Goal: Check status: Check status

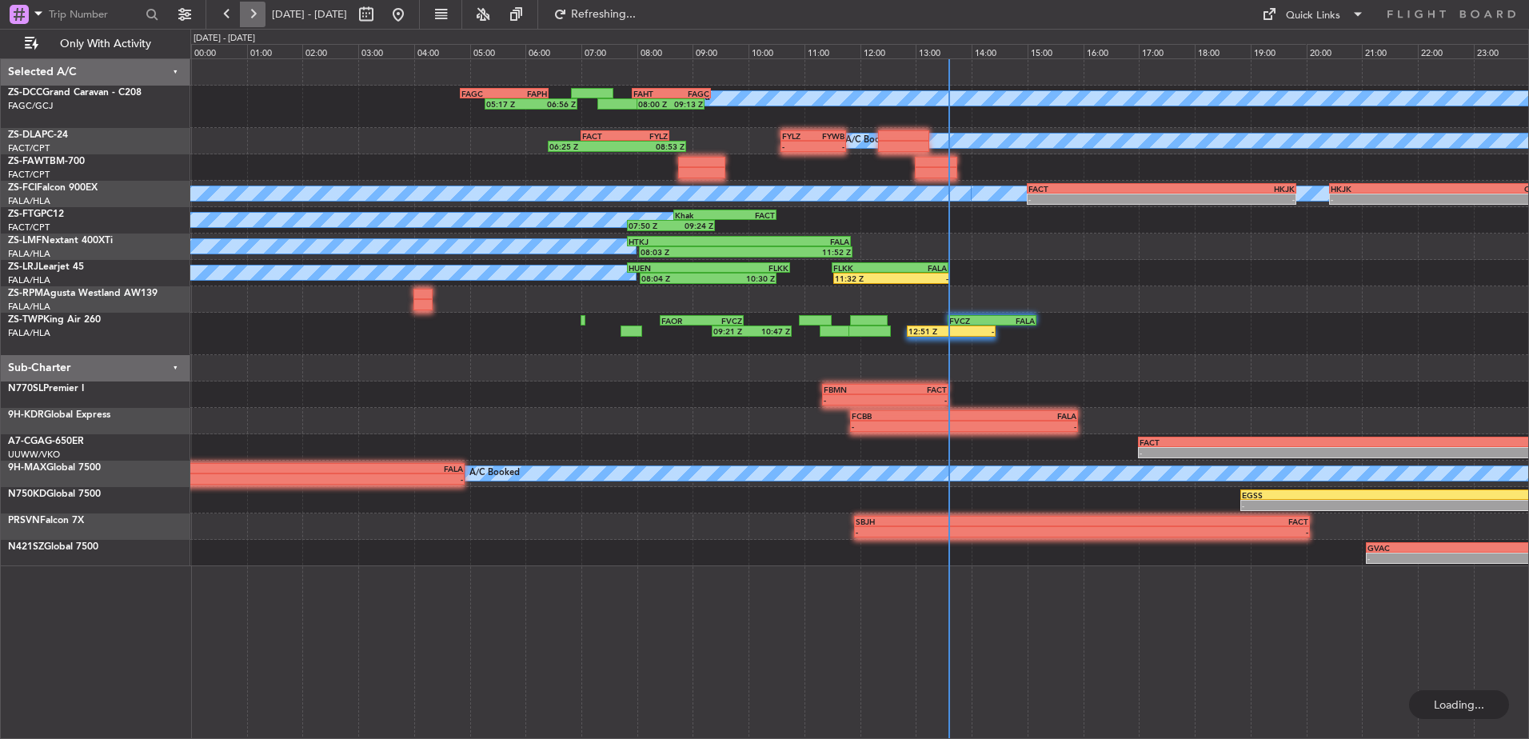
click at [250, 14] on button at bounding box center [253, 15] width 26 height 26
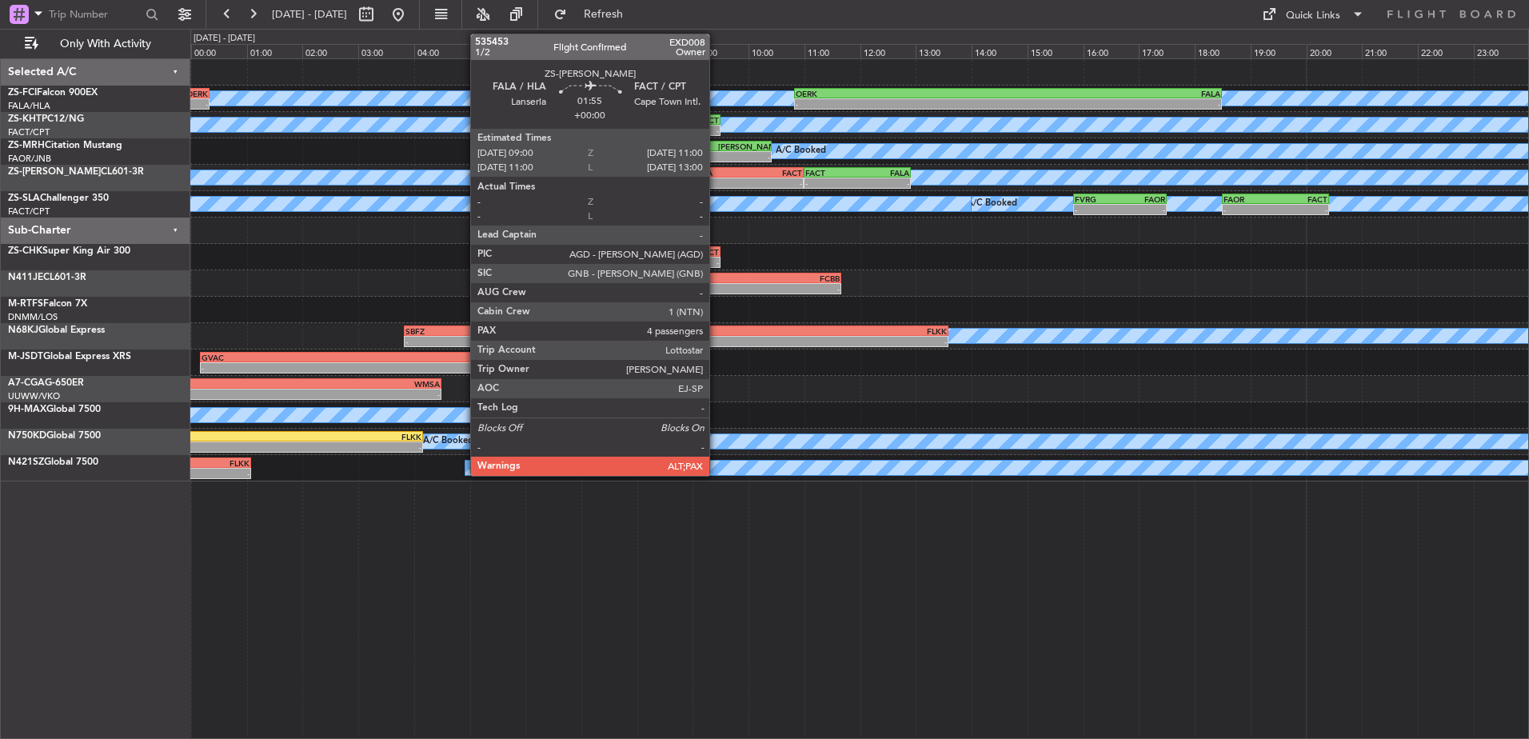
click at [717, 170] on div "FALA" at bounding box center [721, 173] width 54 height 10
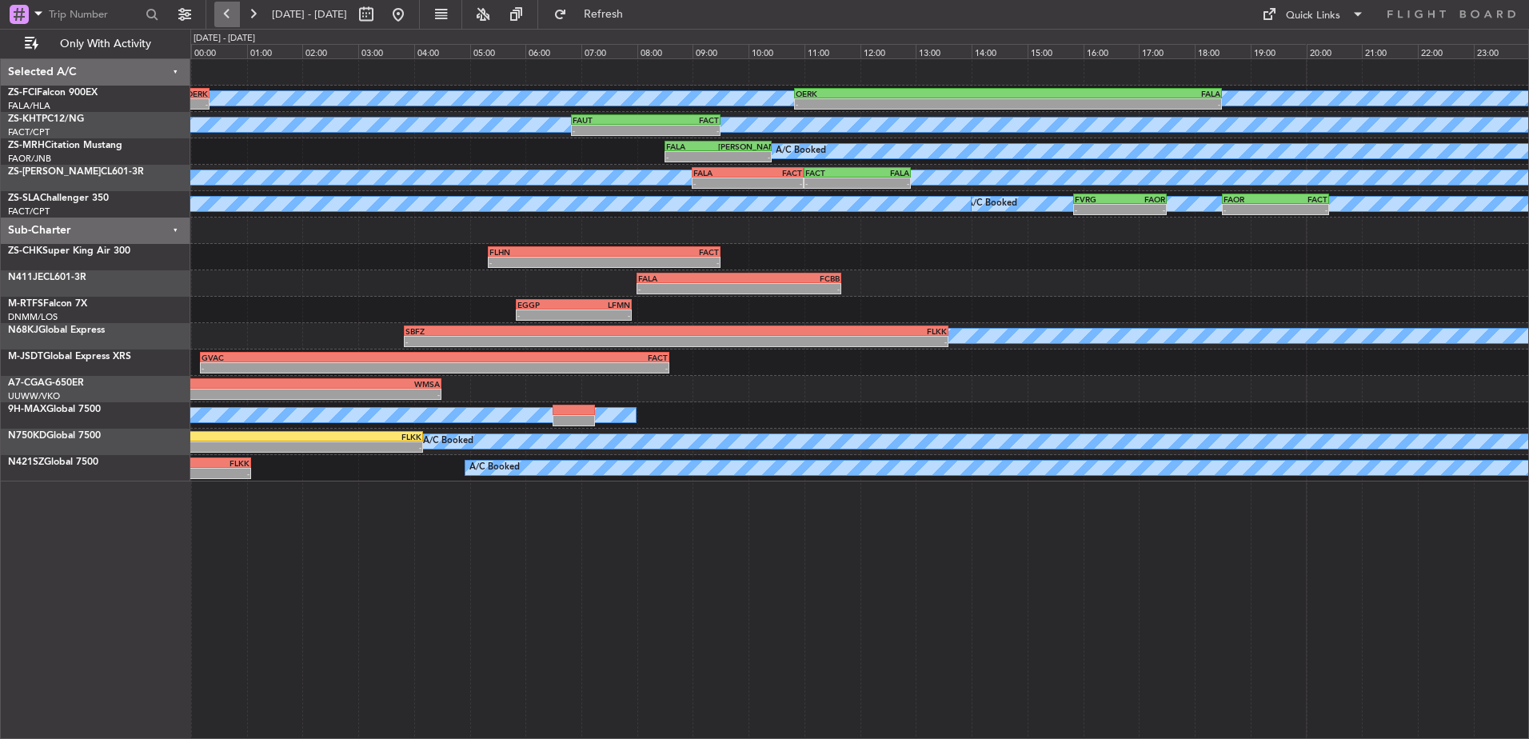
click at [223, 14] on button at bounding box center [227, 15] width 26 height 26
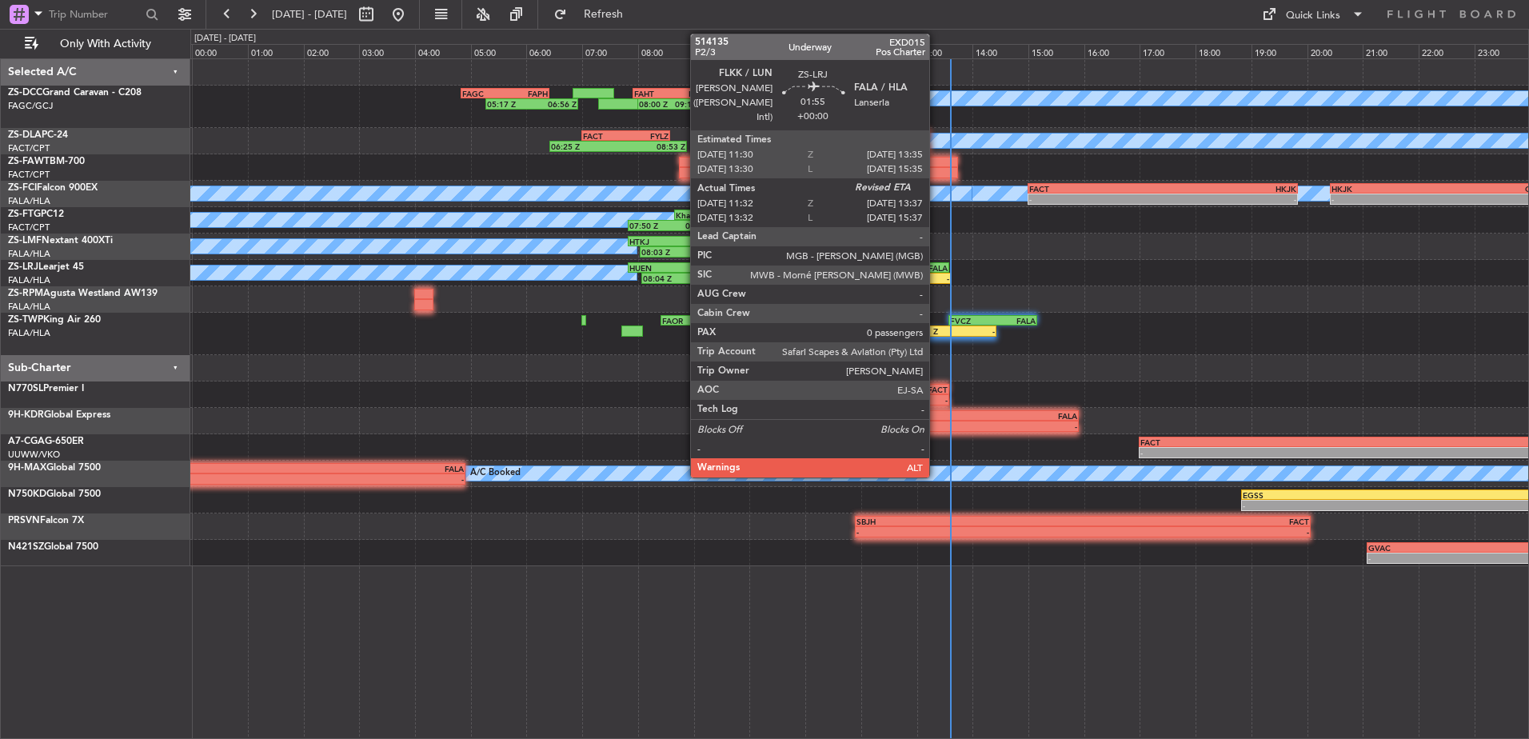
click at [937, 273] on div "11:32 Z -" at bounding box center [892, 278] width 117 height 11
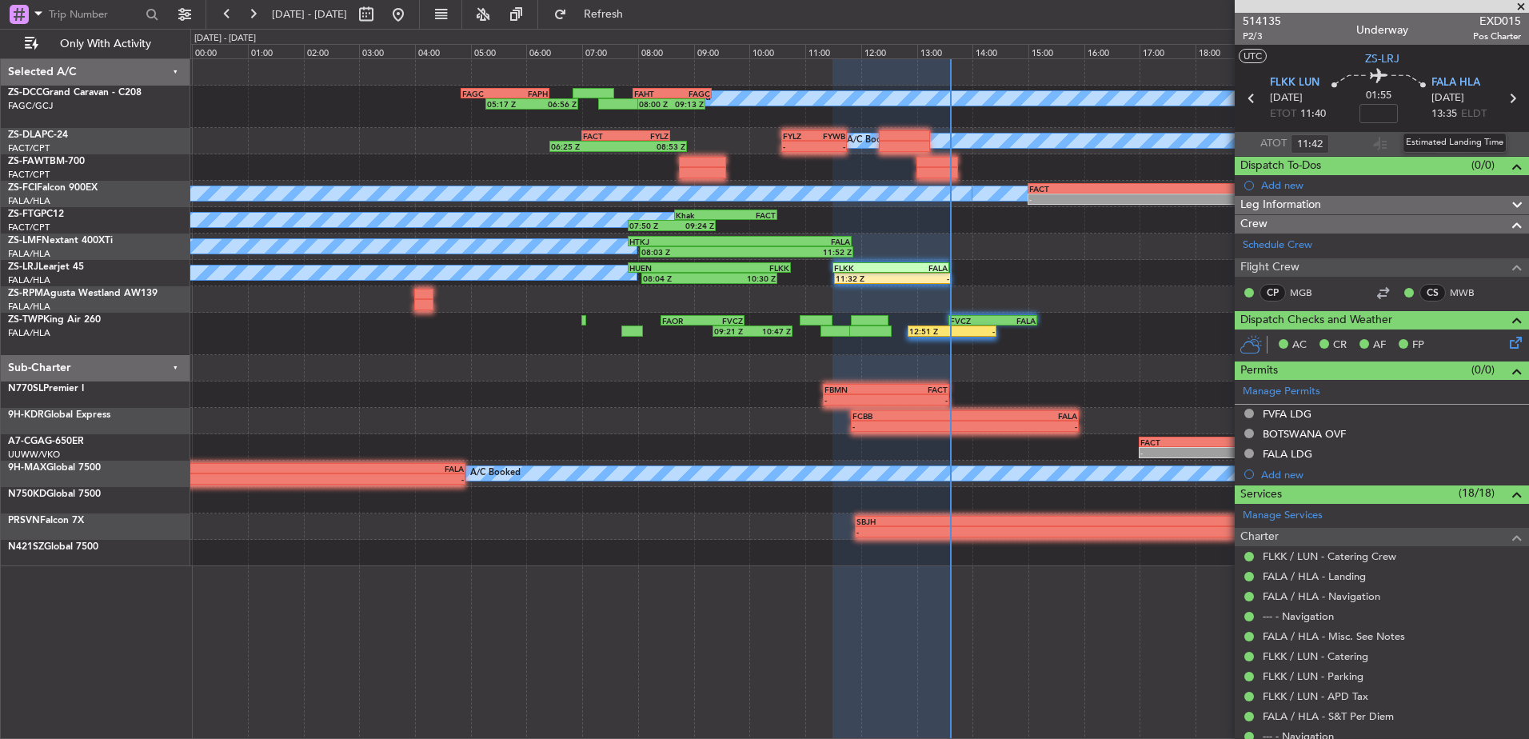
click at [1442, 142] on div "Estimated Landing Time" at bounding box center [1455, 143] width 104 height 20
click at [1450, 144] on mat-tooltip-component "Estimated Landing Time" at bounding box center [1455, 143] width 126 height 42
click at [1446, 139] on input "text" at bounding box center [1454, 143] width 38 height 19
type input "13:15"
click at [1524, 2] on span at bounding box center [1522, 7] width 16 height 14
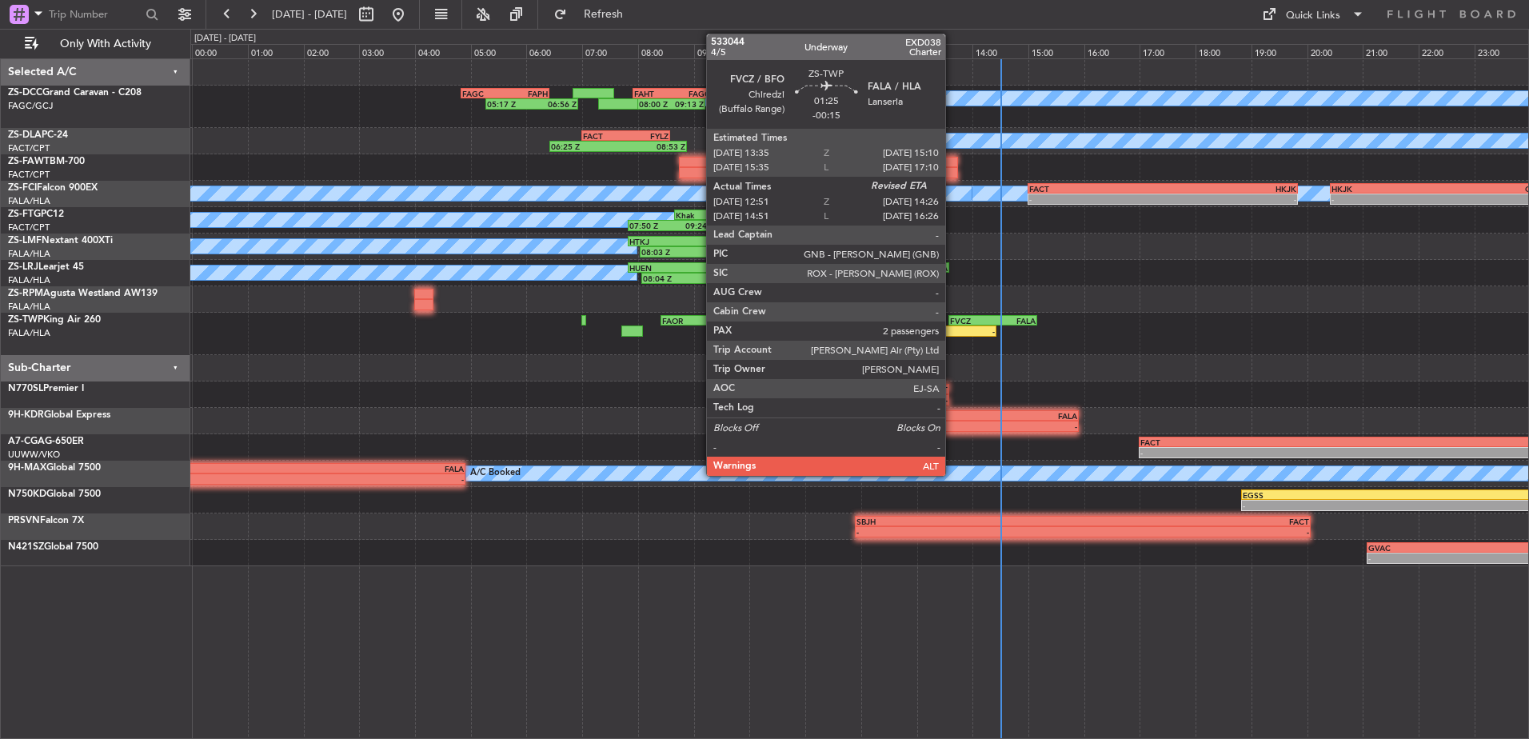
click at [953, 322] on div "FVCZ" at bounding box center [971, 321] width 42 height 10
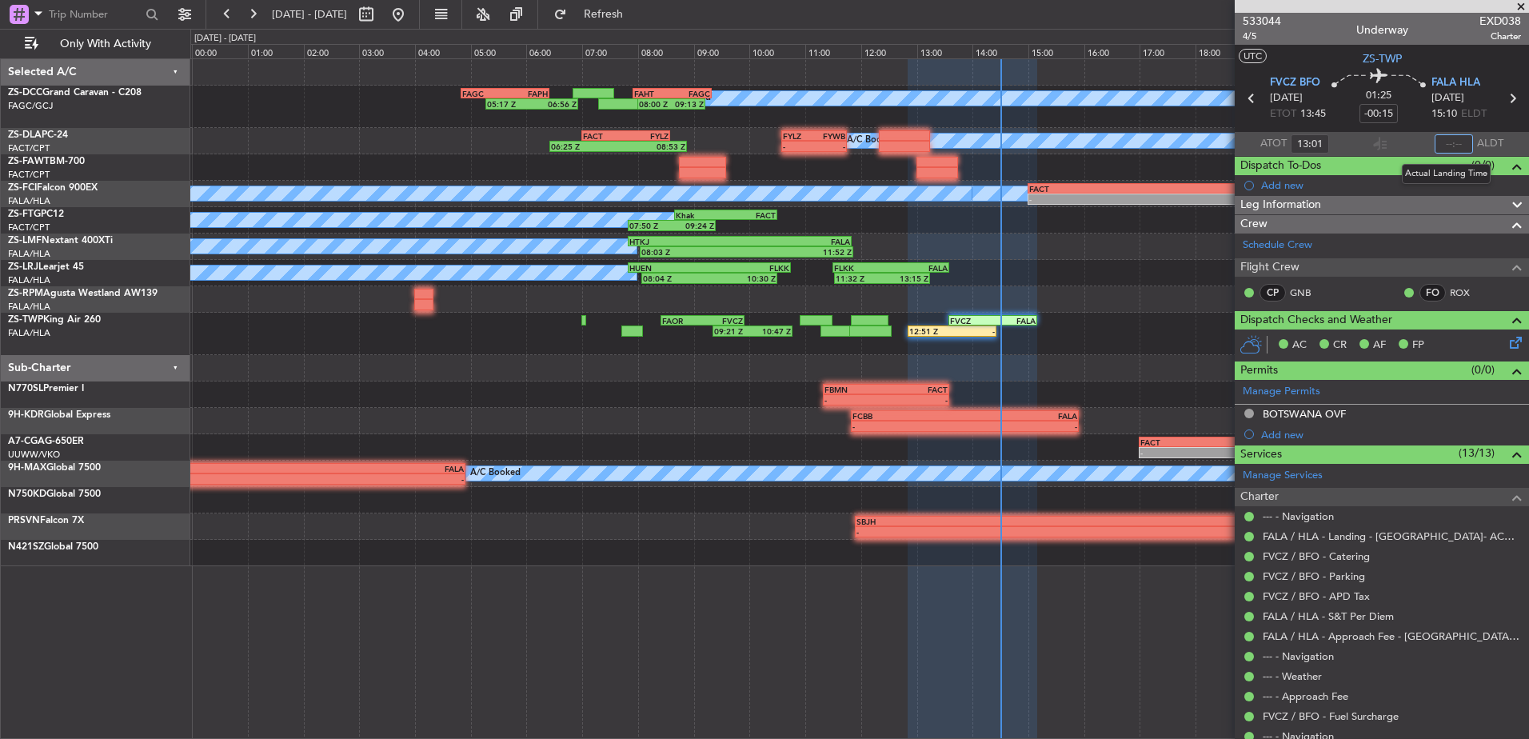
click at [1451, 146] on input "text" at bounding box center [1454, 143] width 38 height 19
type input "14:30"
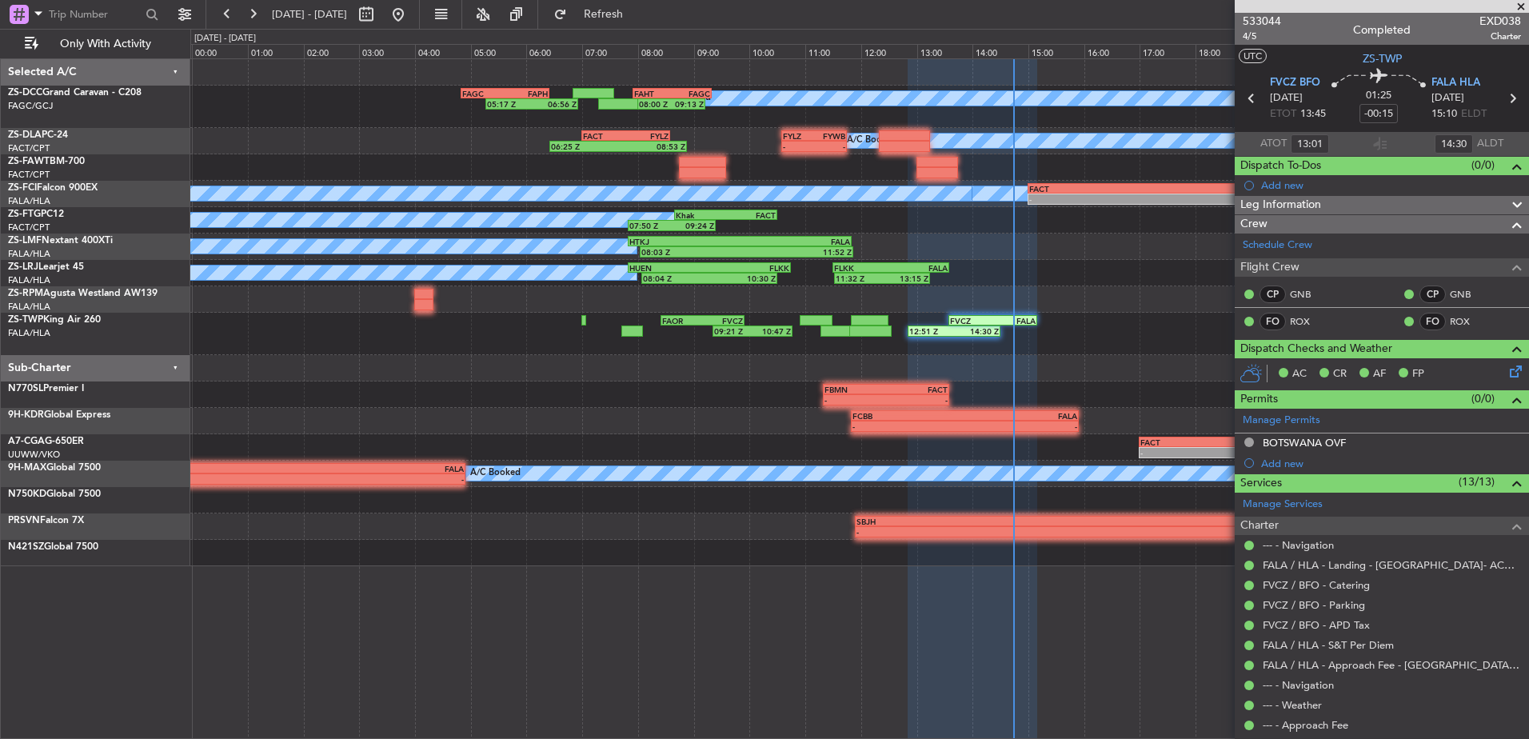
click at [1520, 8] on span at bounding box center [1522, 7] width 16 height 14
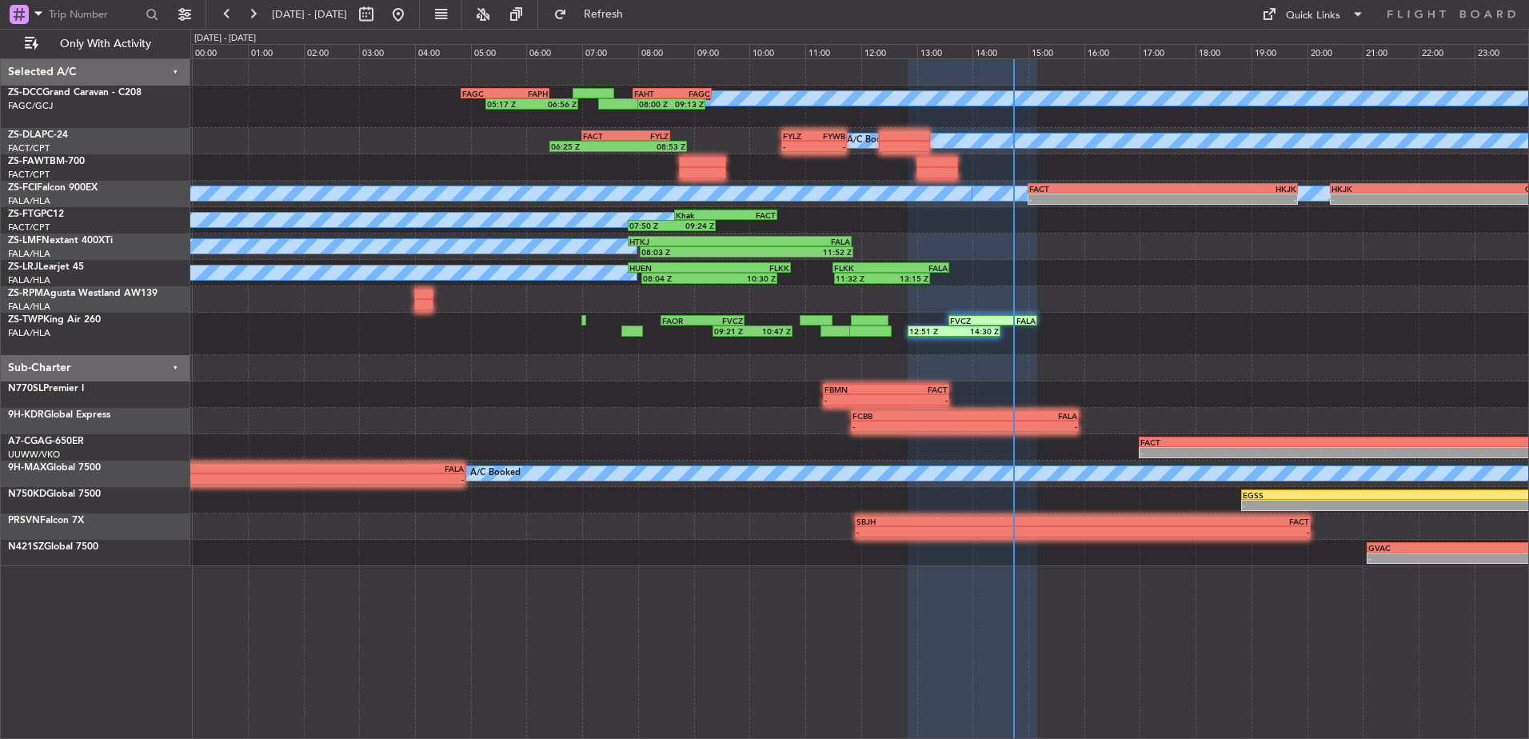
type input "0"
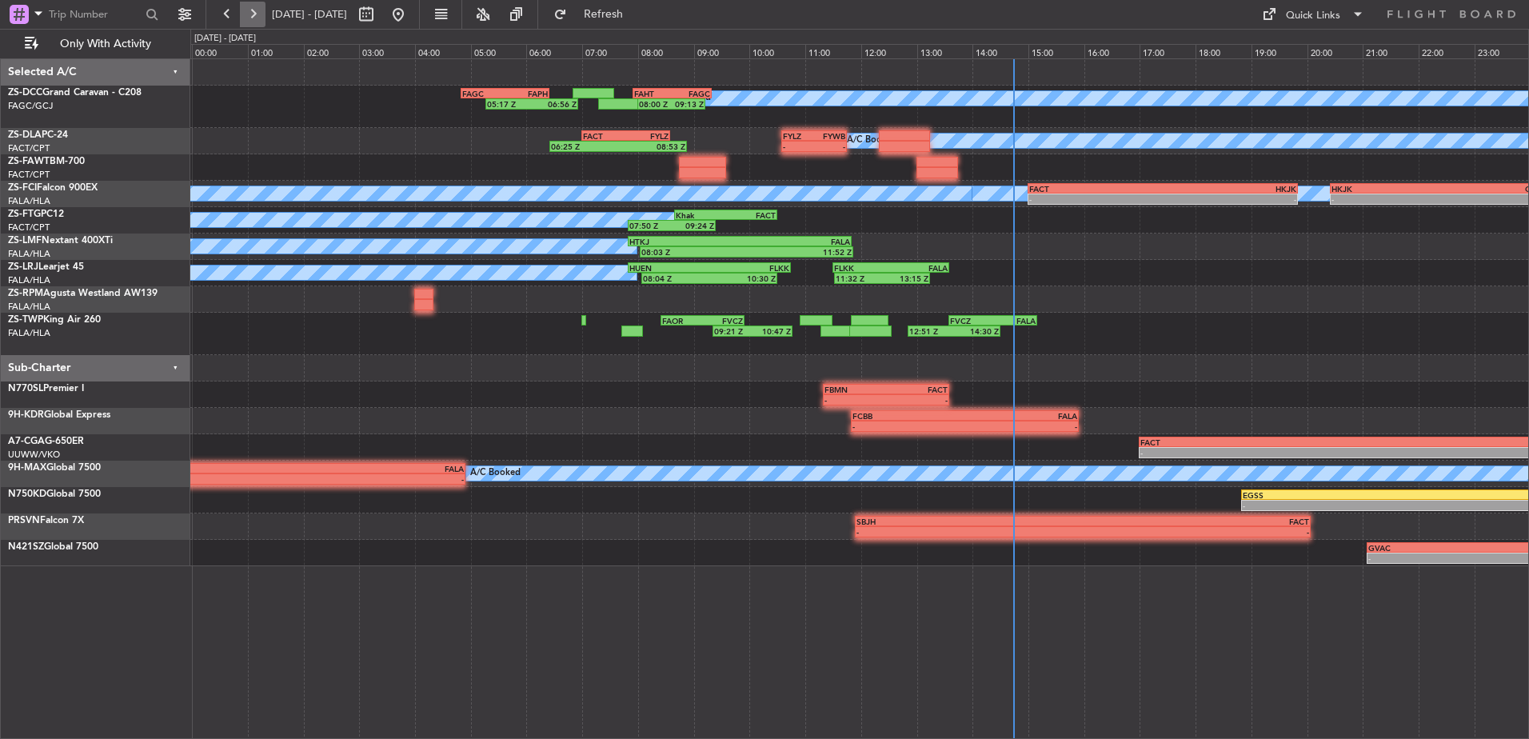
click at [263, 11] on button at bounding box center [253, 15] width 26 height 26
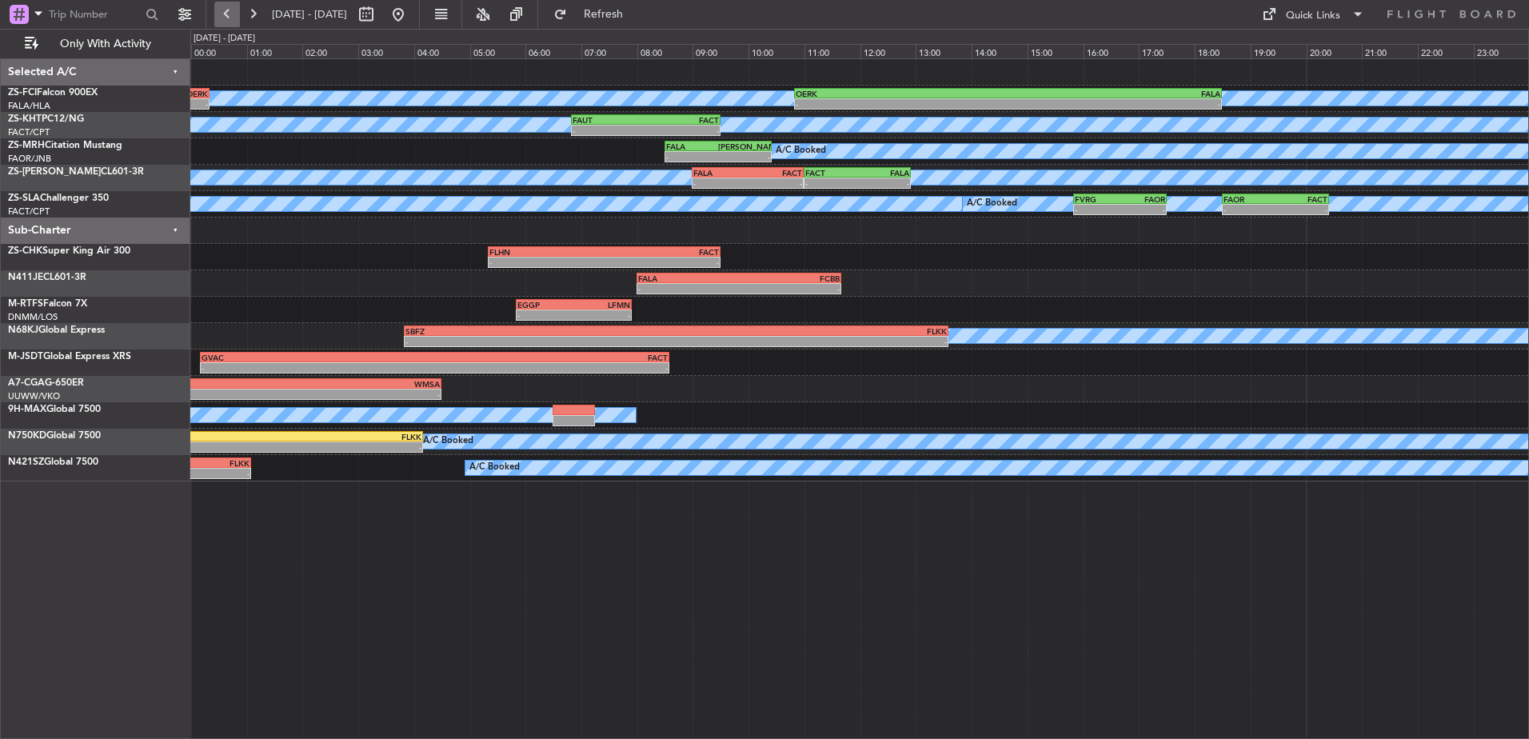
click at [234, 17] on button at bounding box center [227, 15] width 26 height 26
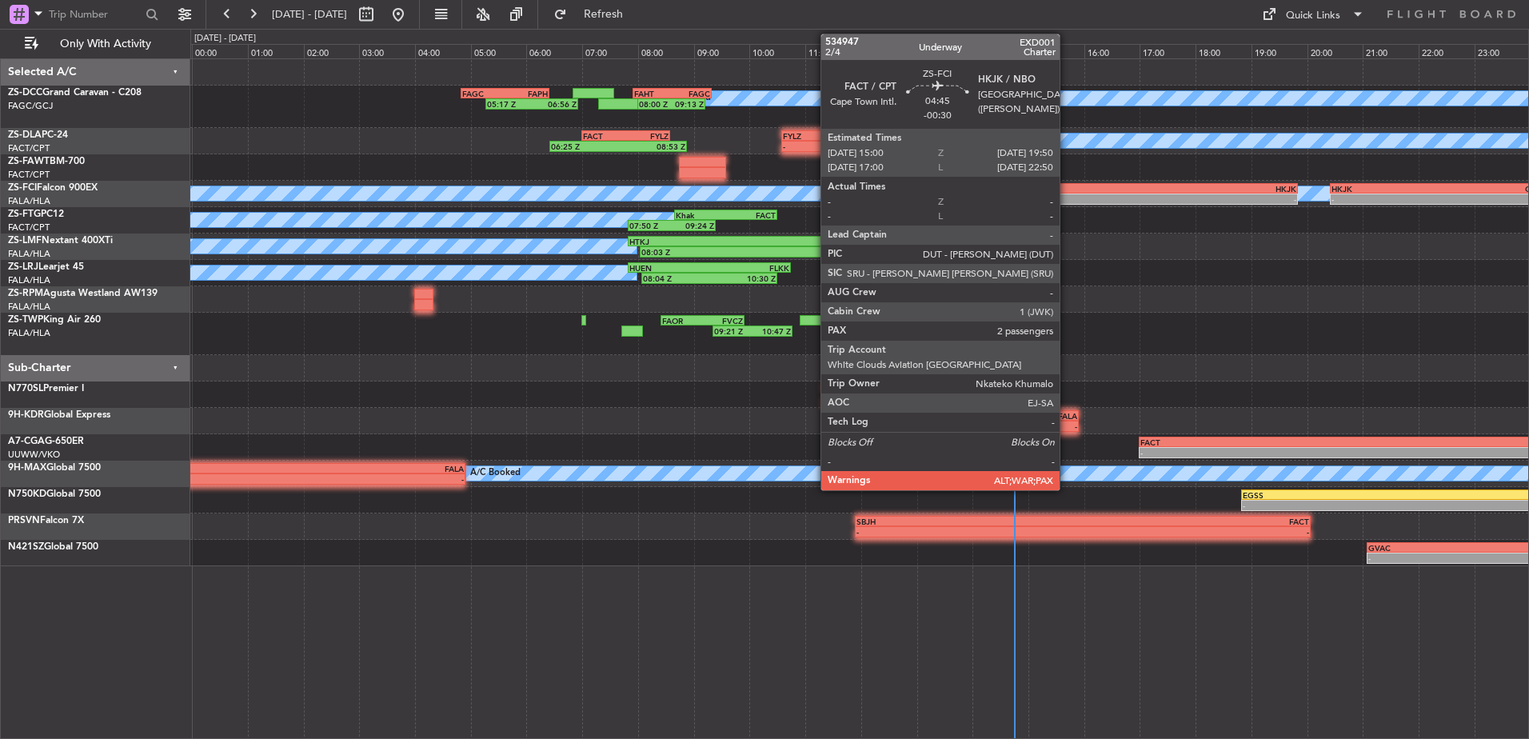
click at [1067, 200] on div "-" at bounding box center [1097, 199] width 134 height 10
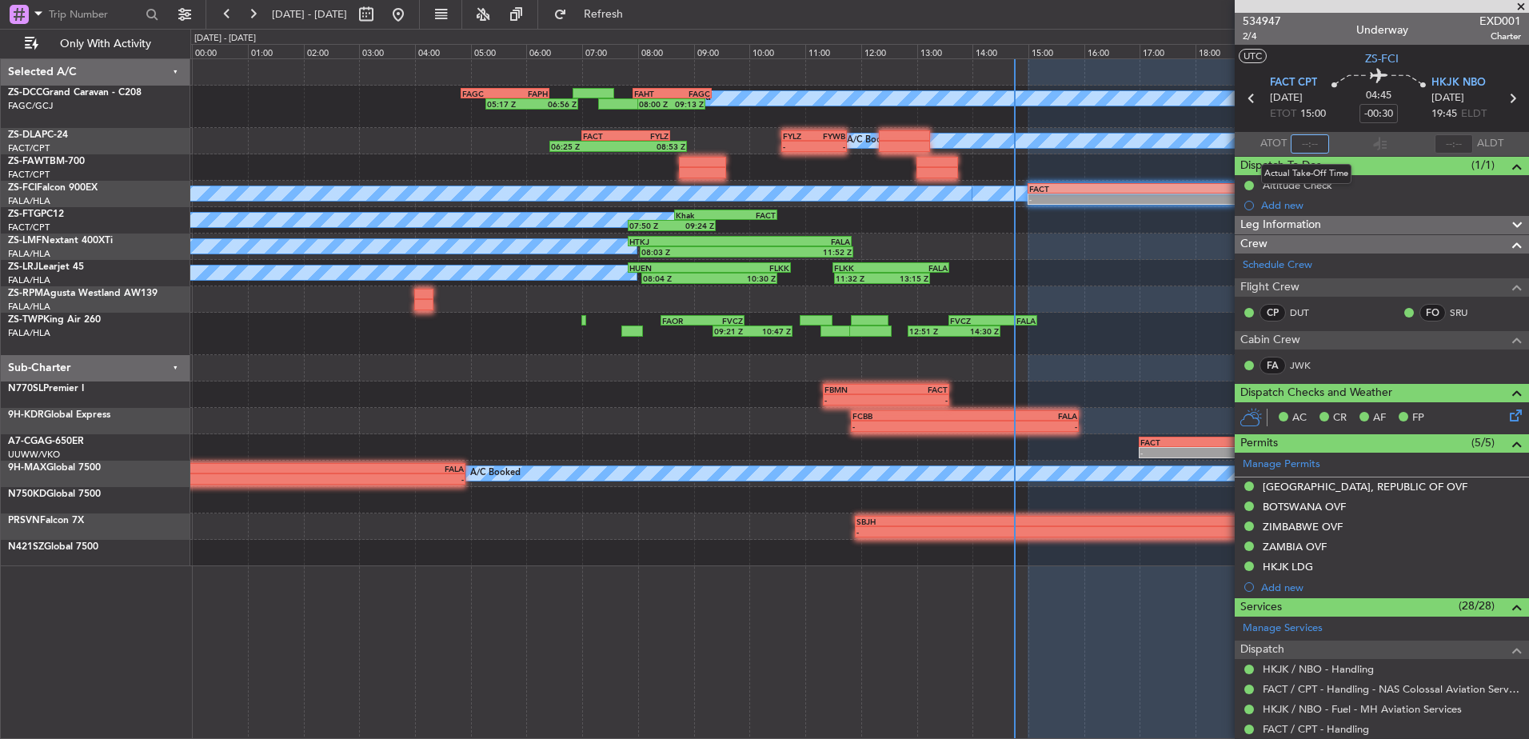
click at [1313, 146] on input "text" at bounding box center [1310, 143] width 38 height 19
click at [1305, 143] on input "text" at bounding box center [1310, 143] width 38 height 19
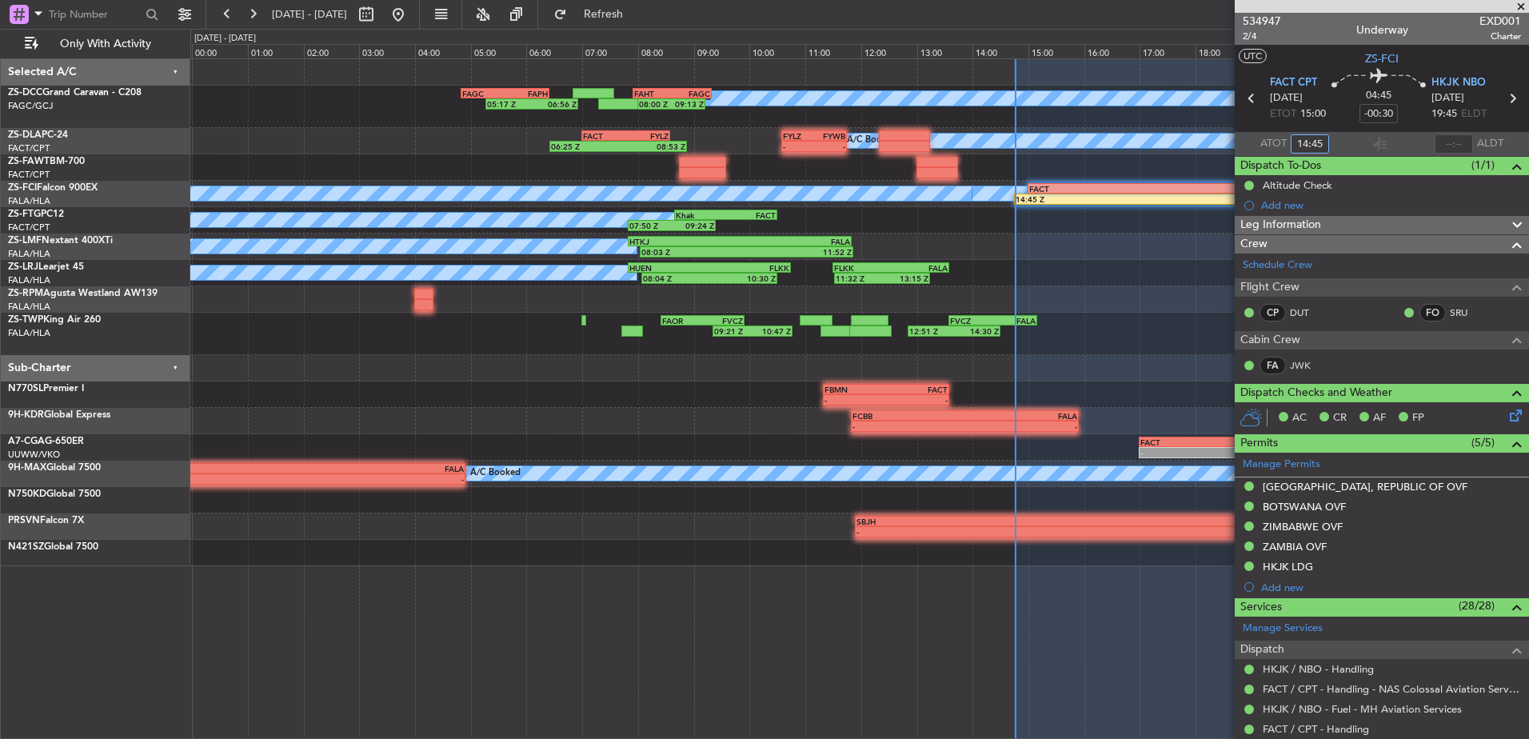
type input "14:45"
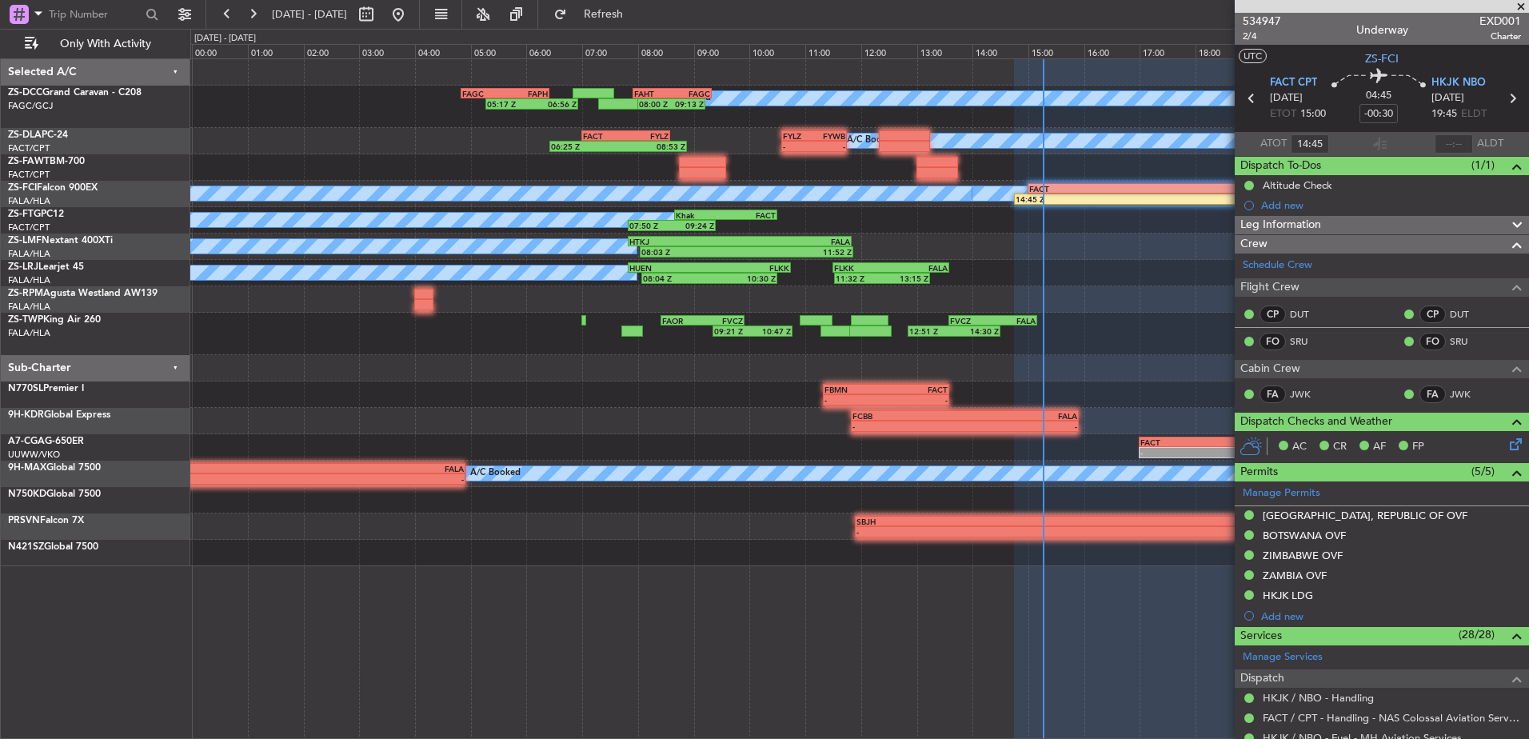
click at [1522, 7] on span at bounding box center [1522, 7] width 16 height 14
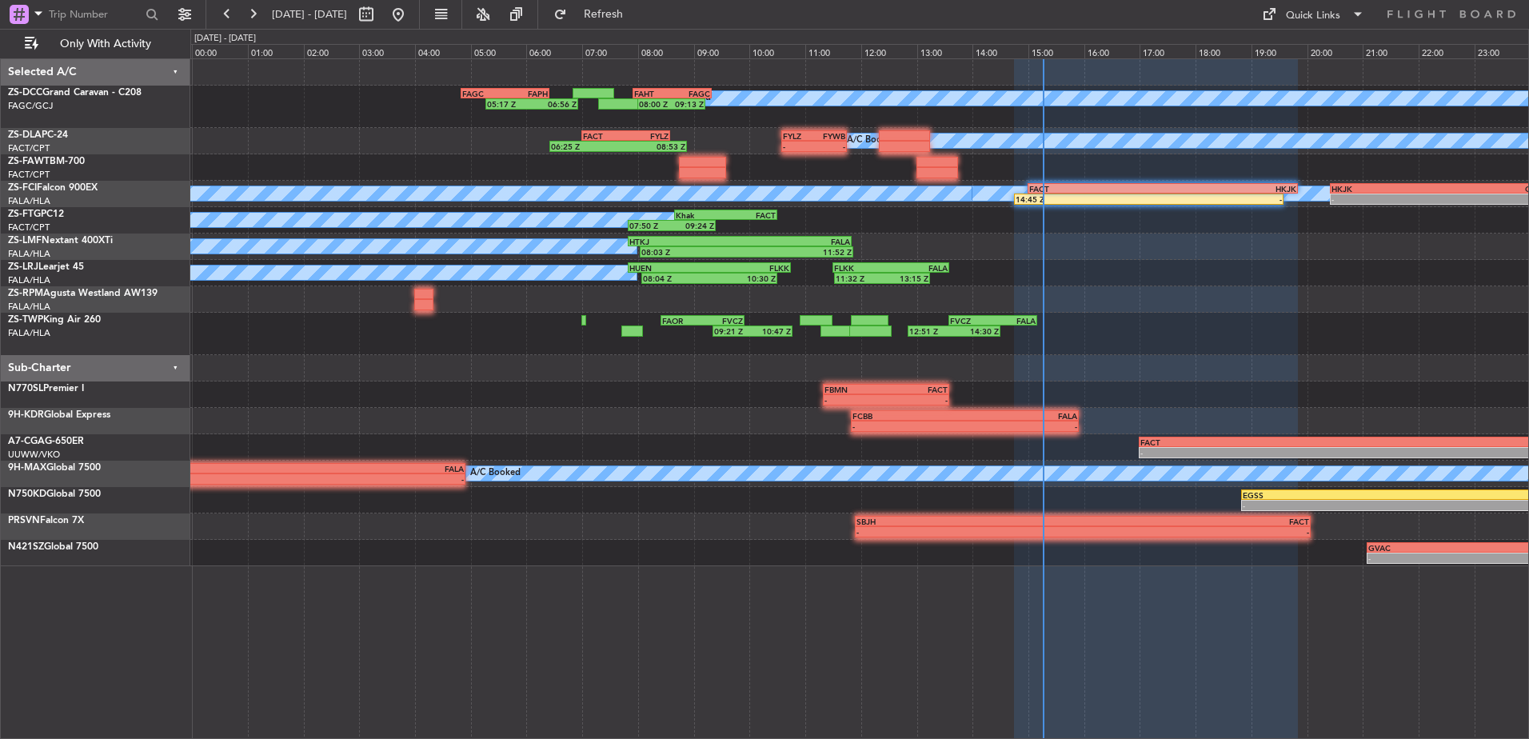
type input "0"
